Goal: Consume media (video, audio)

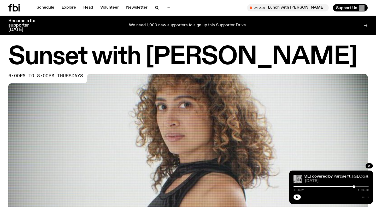
scroll to position [272, 0]
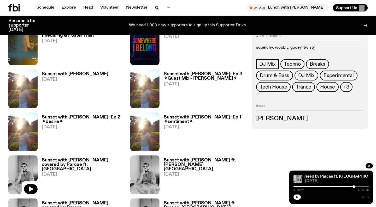
click at [298, 197] on icon "button" at bounding box center [297, 197] width 2 height 3
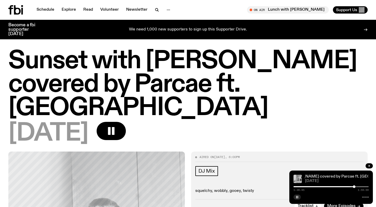
click at [333, 176] on link "Sunset with [PERSON_NAME] covered by Parcae ft. [GEOGRAPHIC_DATA]" at bounding box center [332, 177] width 143 height 4
click at [338, 176] on link "Sunset with [PERSON_NAME] covered by Parcae ft. [GEOGRAPHIC_DATA]" at bounding box center [328, 177] width 143 height 4
click at [295, 197] on button "button" at bounding box center [296, 197] width 7 height 5
click at [349, 187] on div at bounding box center [316, 186] width 75 height 1
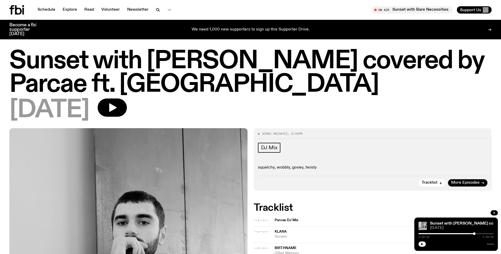
click at [375, 207] on button "button" at bounding box center [421, 244] width 7 height 5
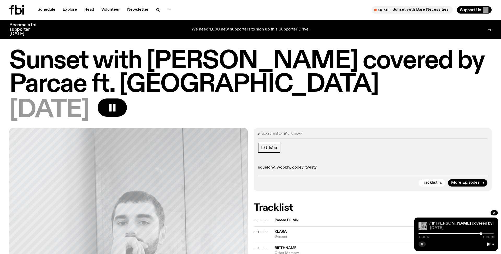
click at [375, 207] on button "button" at bounding box center [421, 244] width 7 height 5
